Goal: Task Accomplishment & Management: Manage account settings

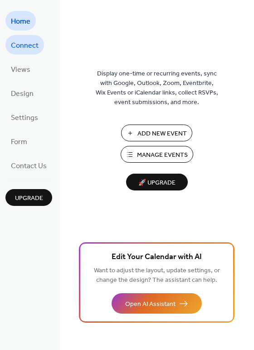
click at [28, 46] on span "Connect" at bounding box center [25, 46] width 28 height 14
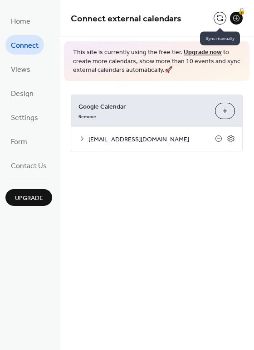
click at [220, 20] on button at bounding box center [220, 18] width 13 height 13
click at [79, 138] on icon at bounding box center [82, 138] width 7 height 7
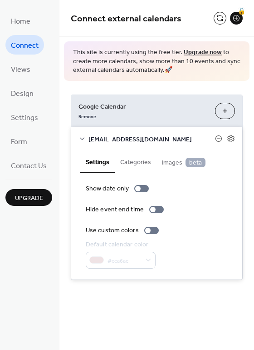
click at [82, 137] on icon at bounding box center [82, 138] width 7 height 7
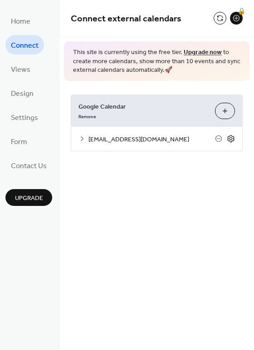
click at [233, 140] on icon at bounding box center [231, 138] width 8 height 8
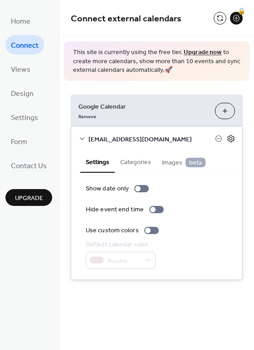
click at [233, 140] on icon at bounding box center [231, 138] width 8 height 8
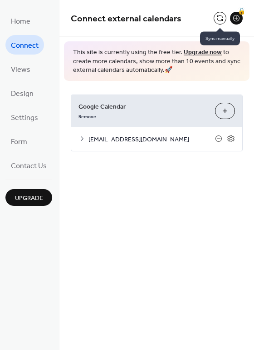
click at [222, 20] on button at bounding box center [220, 18] width 13 height 13
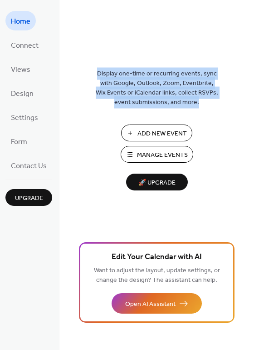
drag, startPoint x: 98, startPoint y: 73, endPoint x: 198, endPoint y: 107, distance: 105.6
click at [198, 107] on span "Display one-time or recurring events, sync with Google, Outlook, Zoom, Eventbri…" at bounding box center [157, 88] width 123 height 38
copy span "Display one-time or recurring events, sync with Google, Outlook, Zoom, Eventbri…"
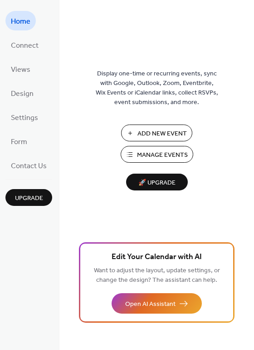
click at [218, 133] on div "Display one-time or recurring events, sync with Google, Outlook, Zoom, Eventbri…" at bounding box center [157, 190] width 195 height 320
click at [178, 158] on span "Manage Events" at bounding box center [162, 155] width 51 height 10
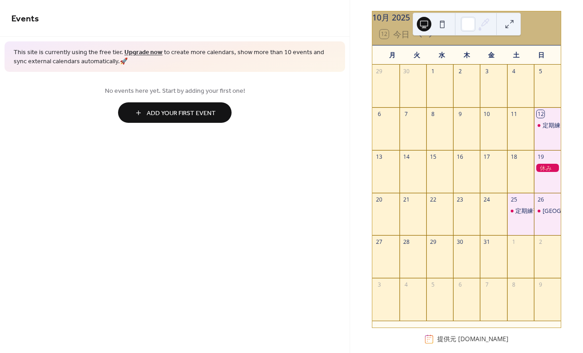
scroll to position [53, 0]
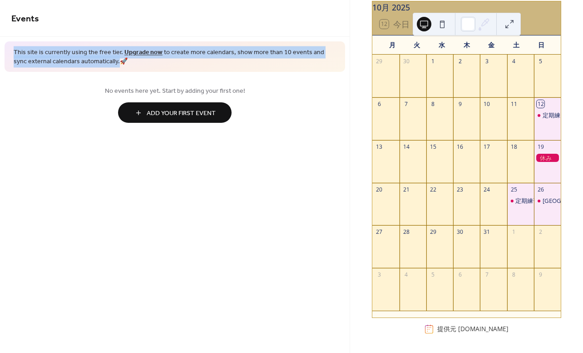
drag, startPoint x: 14, startPoint y: 54, endPoint x: 106, endPoint y: 61, distance: 92.0
click at [106, 61] on span "This site is currently using the free tier. Upgrade now to create more calendar…" at bounding box center [175, 57] width 323 height 18
